Goal: Information Seeking & Learning: Understand process/instructions

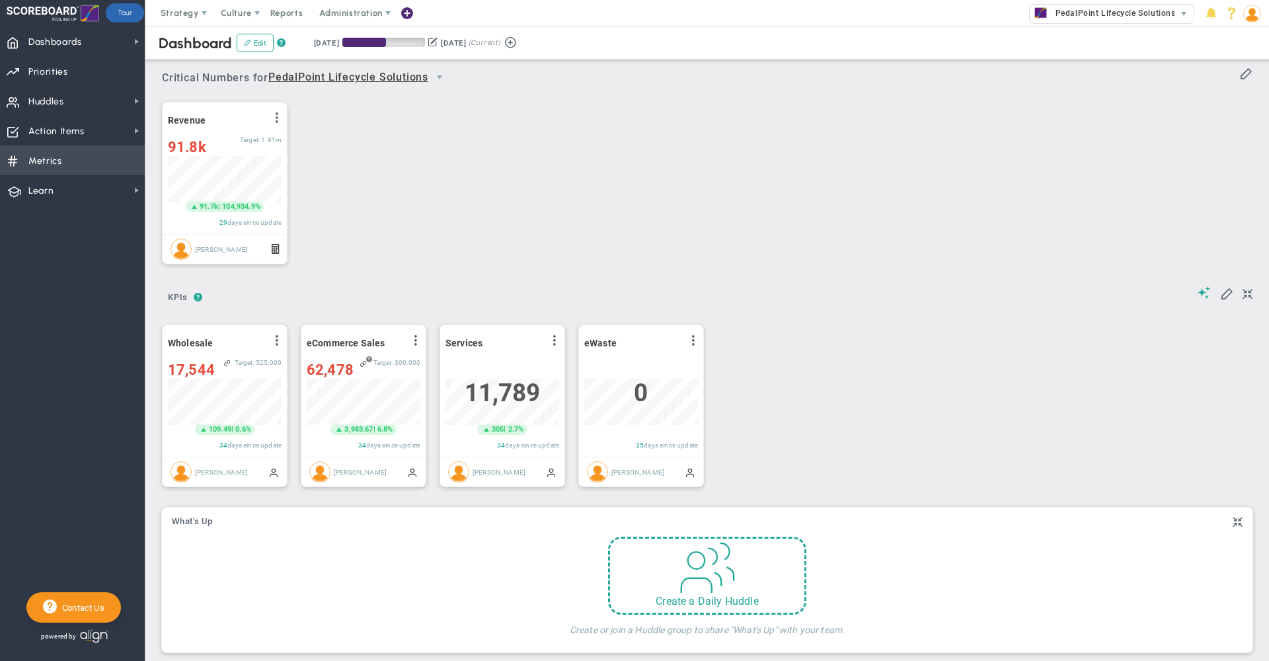
click at [53, 165] on span "Metrics" at bounding box center [45, 161] width 34 height 28
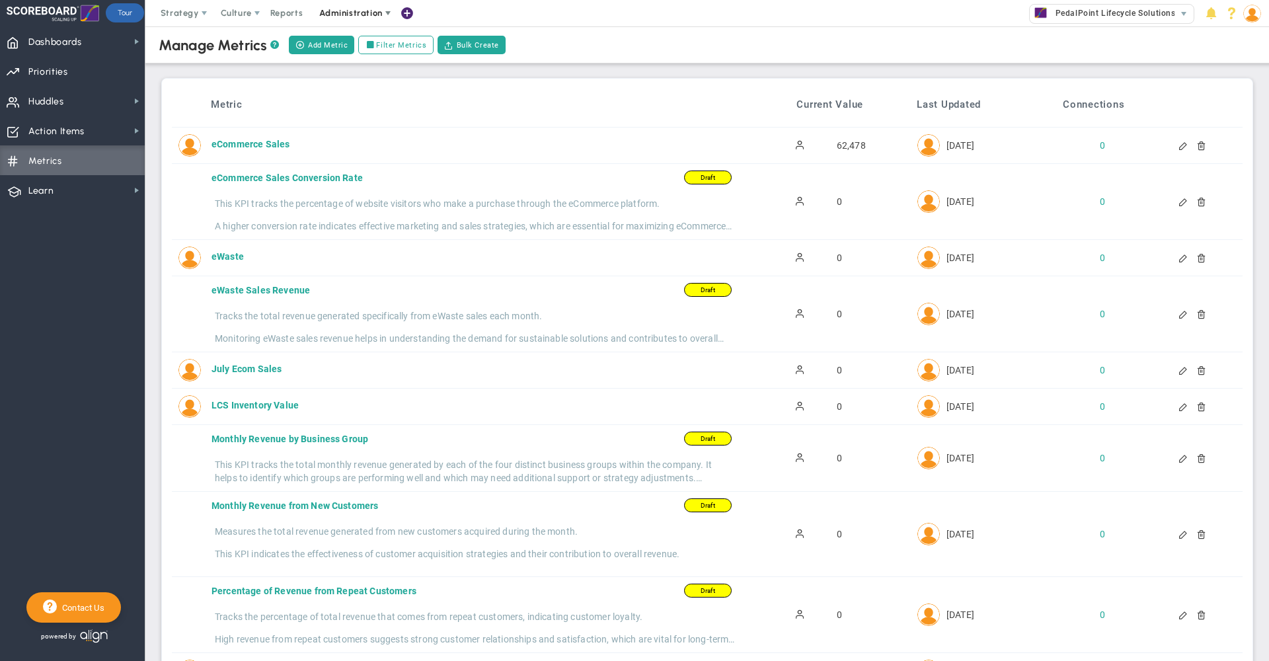
click at [348, 6] on span "Administration" at bounding box center [351, 13] width 85 height 26
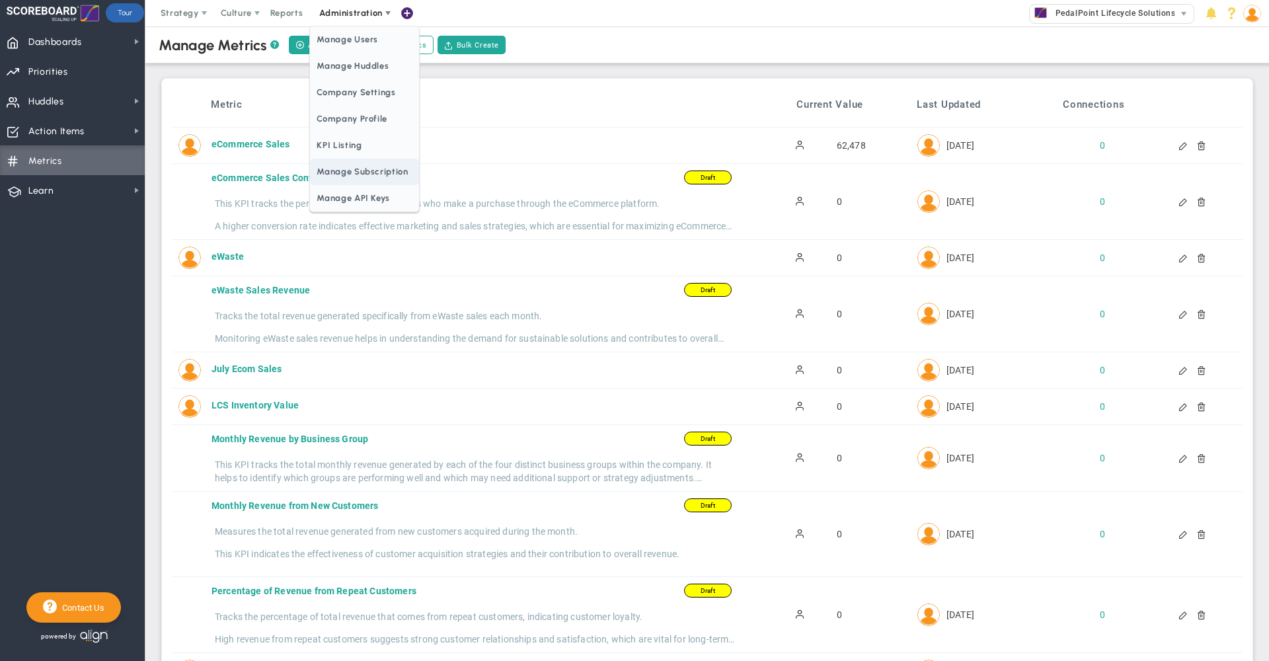
click at [379, 198] on span "Manage API Keys" at bounding box center [364, 198] width 108 height 26
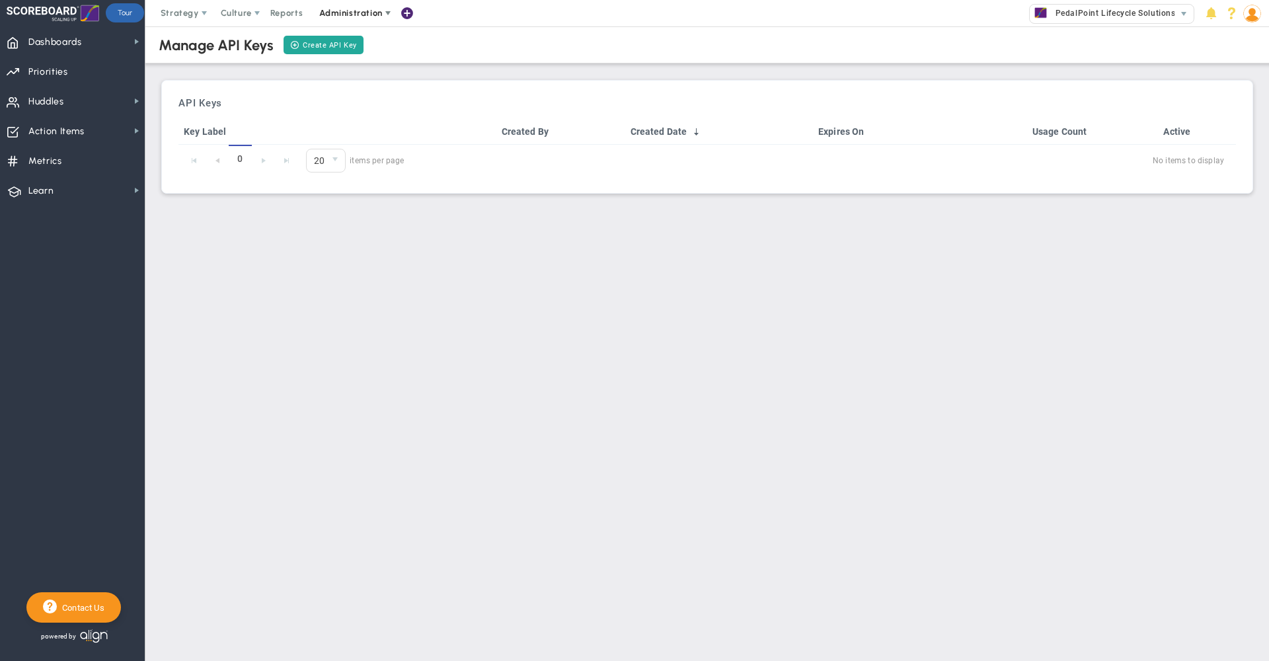
click at [359, 14] on span "Administration" at bounding box center [350, 13] width 63 height 10
click at [41, 156] on span "Metrics" at bounding box center [45, 161] width 34 height 28
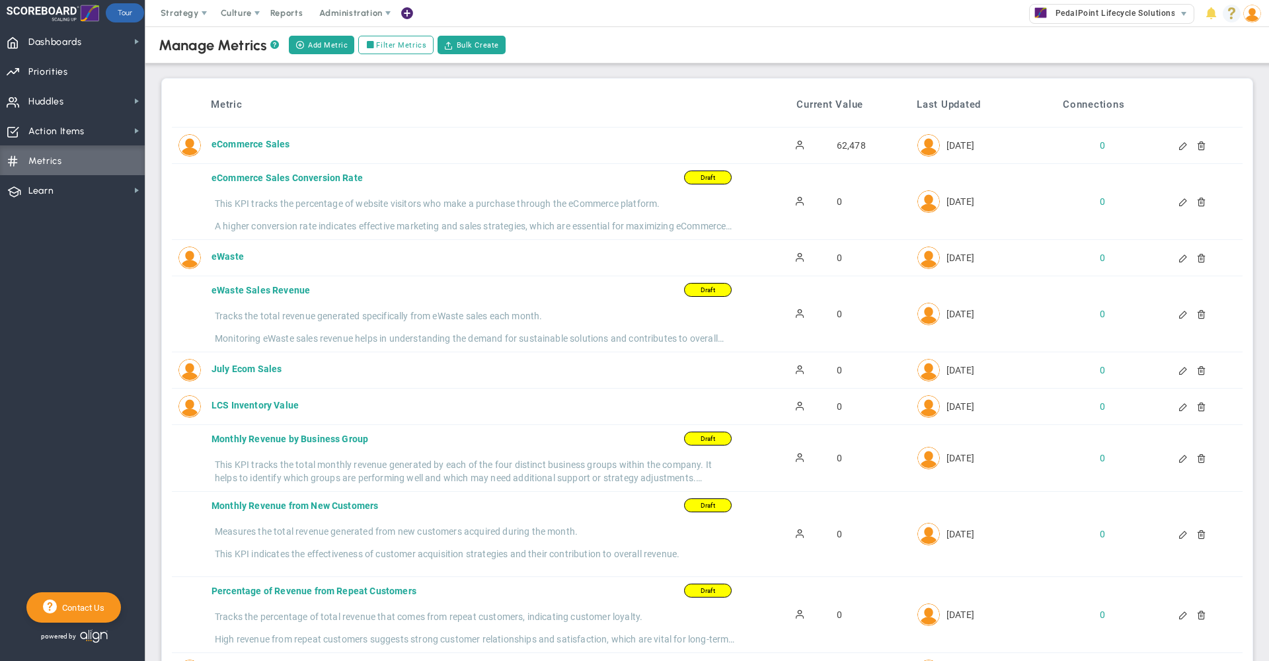
click at [1231, 9] on span at bounding box center [1232, 14] width 18 height 18
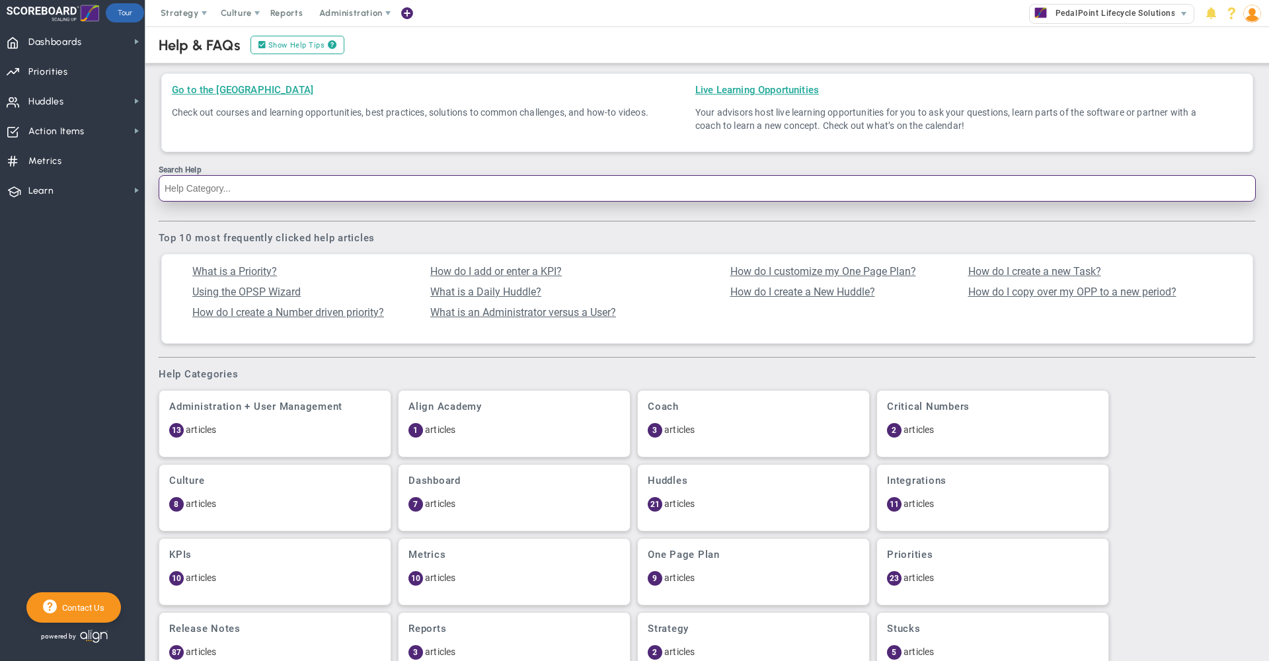
click at [346, 192] on input "Search Help" at bounding box center [707, 188] width 1097 height 26
type input "metrics"
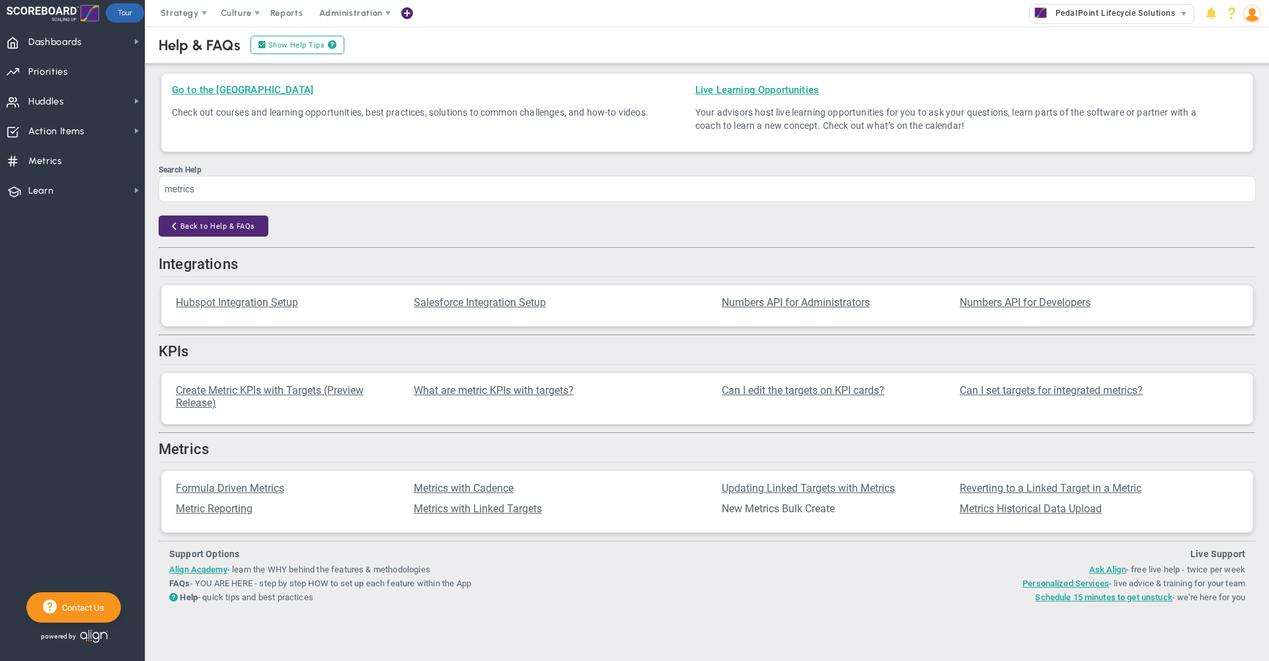
click at [797, 515] on span "New Metrics Bulk Create" at bounding box center [778, 508] width 113 height 13
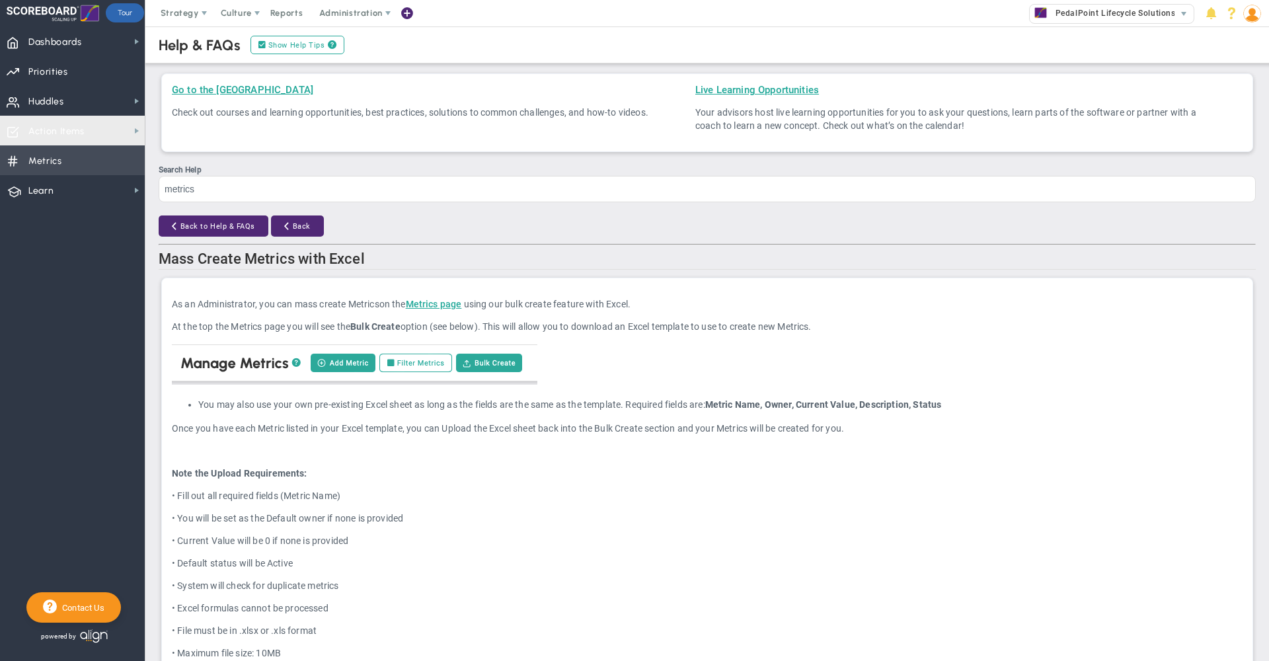
click at [64, 159] on span "Metrics Metrics" at bounding box center [72, 160] width 145 height 30
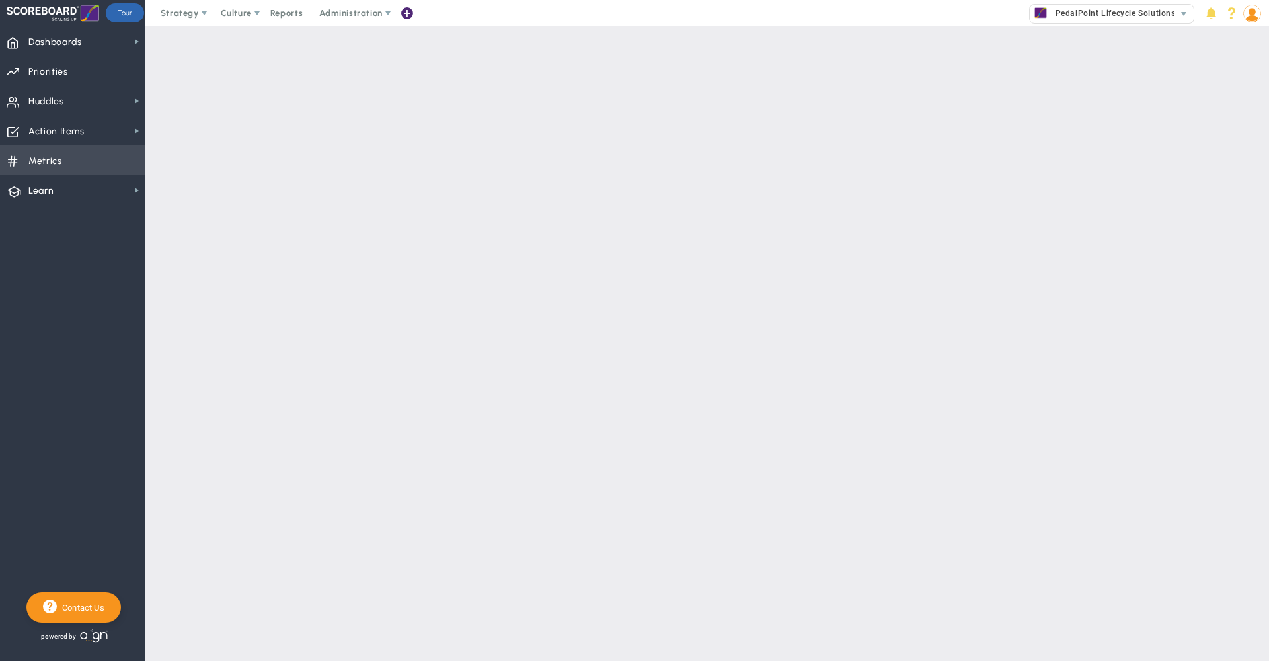
checkbox input "false"
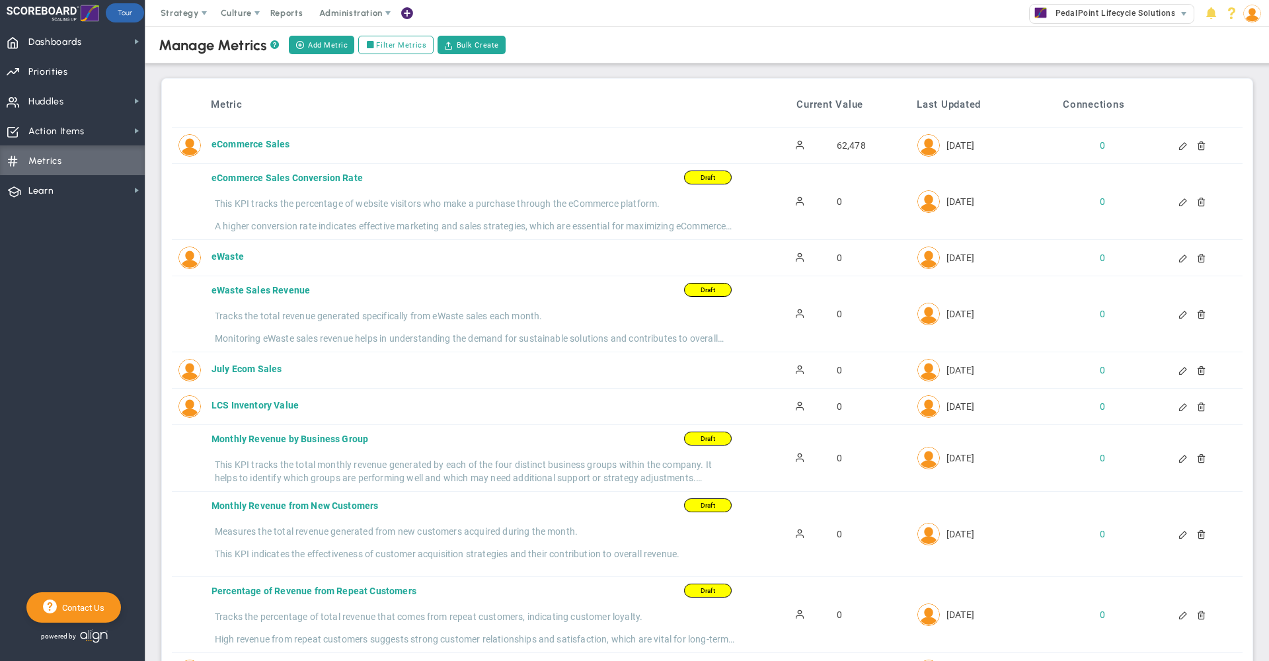
click at [743, 60] on div "Manage Metrics ? Add Metric Filter Metrics Bulk Create" at bounding box center [707, 44] width 1150 height 37
click at [656, 58] on div "Manage Metrics ? Add Metric Filter Metrics Bulk Create" at bounding box center [707, 44] width 1150 height 37
click at [621, 54] on div "Manage Metrics ? Add Metric Filter Metrics Bulk Create" at bounding box center [707, 44] width 1150 height 37
click at [610, 48] on div "Manage Metrics ? Add Metric Filter Metrics Bulk Create" at bounding box center [707, 44] width 1150 height 37
click at [619, 36] on div "Manage Metrics ? Add Metric Filter Metrics Bulk Create" at bounding box center [707, 44] width 1150 height 37
